Goal: Transaction & Acquisition: Book appointment/travel/reservation

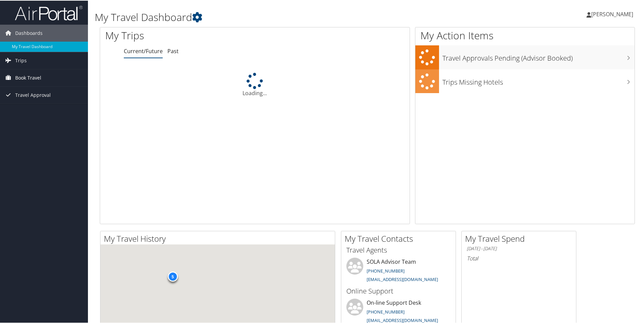
click at [22, 77] on span "Book Travel" at bounding box center [28, 77] width 26 height 17
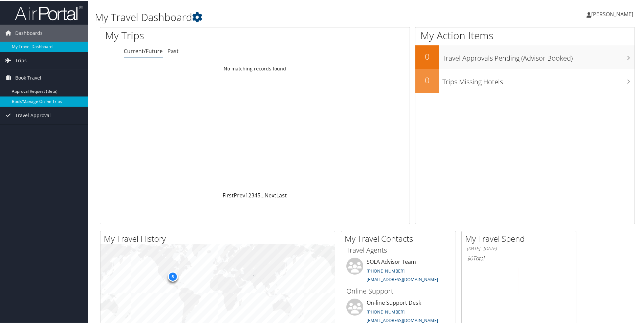
click at [28, 100] on link "Book/Manage Online Trips" at bounding box center [44, 101] width 88 height 10
